Goal: Task Accomplishment & Management: Use online tool/utility

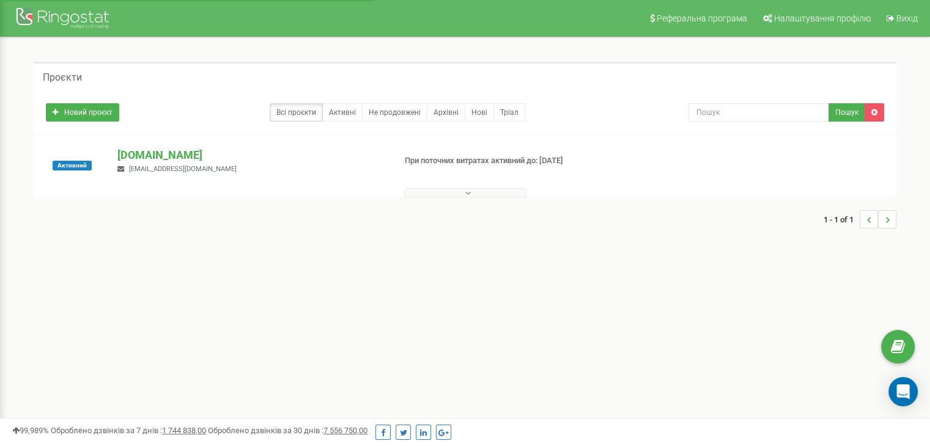
click at [148, 155] on p "[DOMAIN_NAME]" at bounding box center [250, 155] width 267 height 16
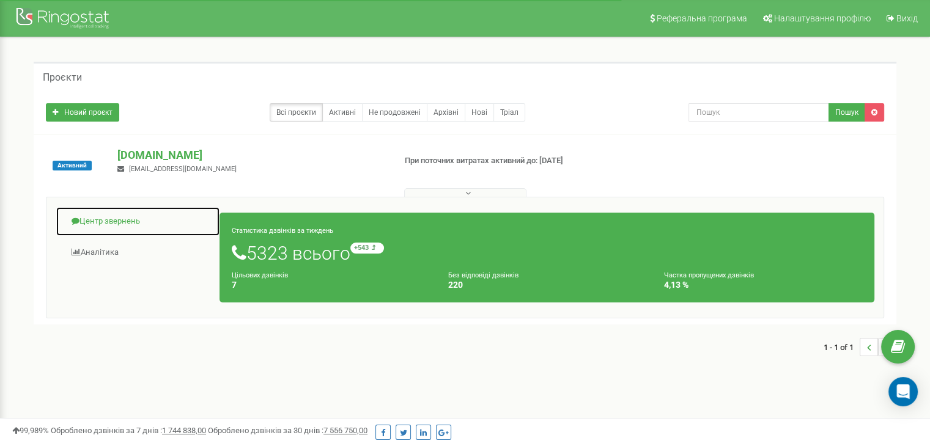
click at [126, 217] on link "Центр звернень" at bounding box center [138, 222] width 165 height 30
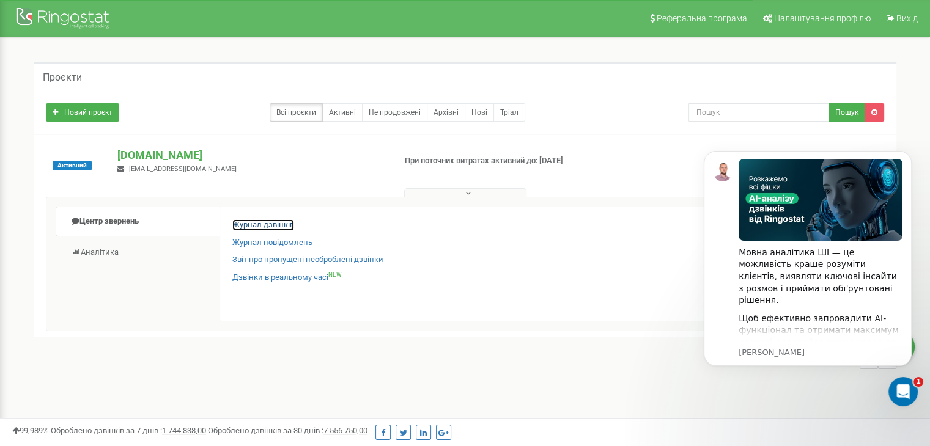
click at [254, 226] on link "Журнал дзвінків" at bounding box center [263, 226] width 62 height 12
click at [281, 223] on link "Журнал дзвінків" at bounding box center [263, 226] width 62 height 12
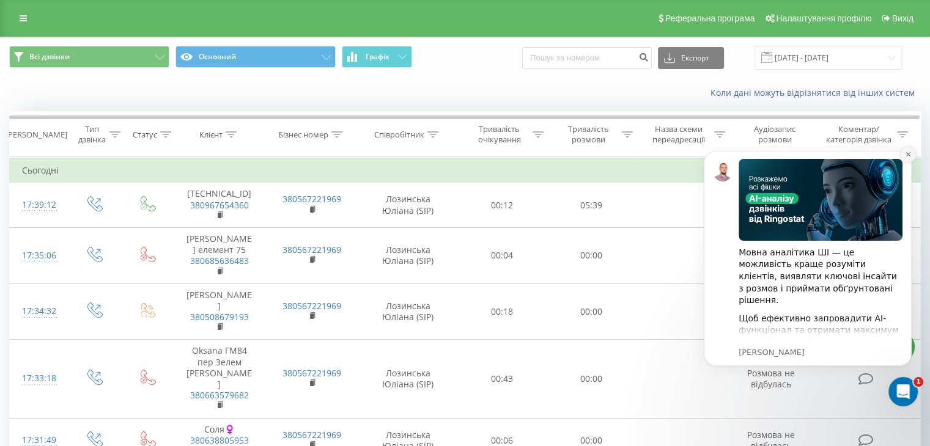
click at [909, 156] on icon "Dismiss notification" at bounding box center [908, 154] width 4 height 4
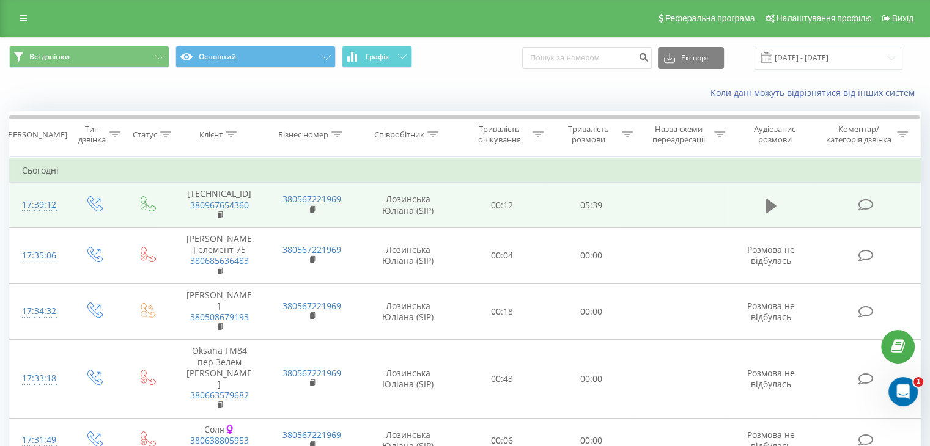
click at [774, 215] on icon at bounding box center [771, 206] width 11 height 17
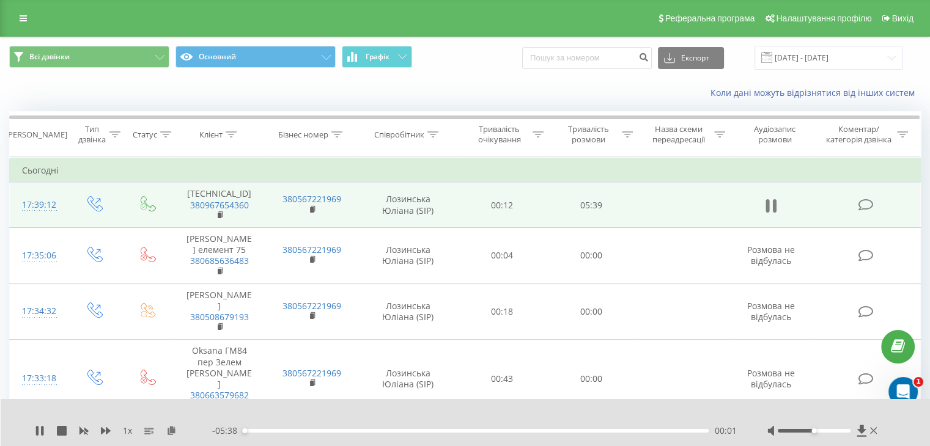
click at [772, 215] on icon at bounding box center [771, 206] width 11 height 17
click at [174, 429] on icon at bounding box center [171, 430] width 10 height 9
